Goal: Find specific page/section: Find specific page/section

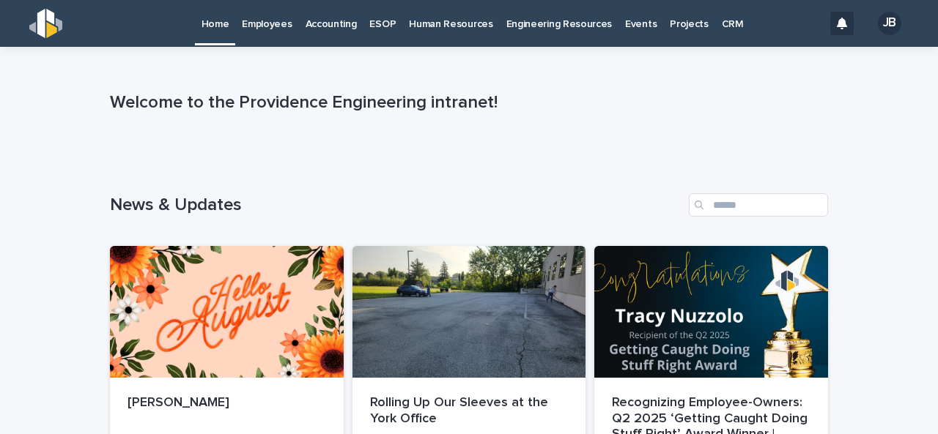
click at [272, 19] on p "Employees" at bounding box center [267, 15] width 50 height 31
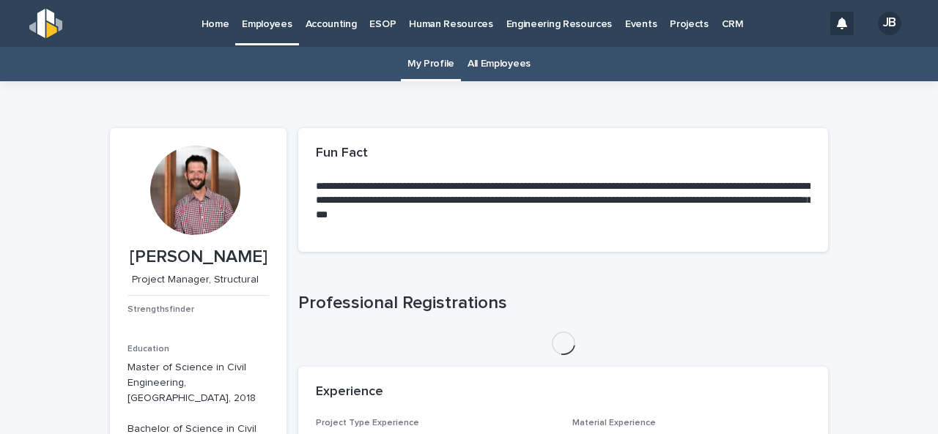
click at [494, 64] on link "All Employees" at bounding box center [498, 64] width 63 height 34
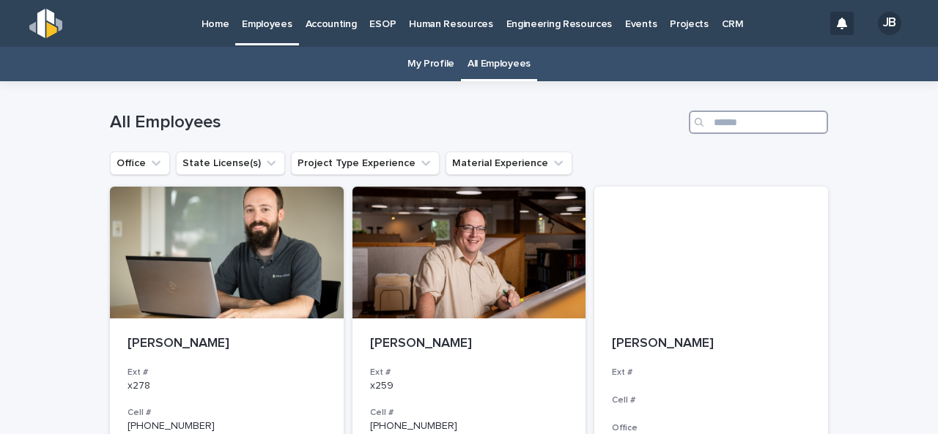
click at [763, 116] on input "Search" at bounding box center [758, 122] width 139 height 23
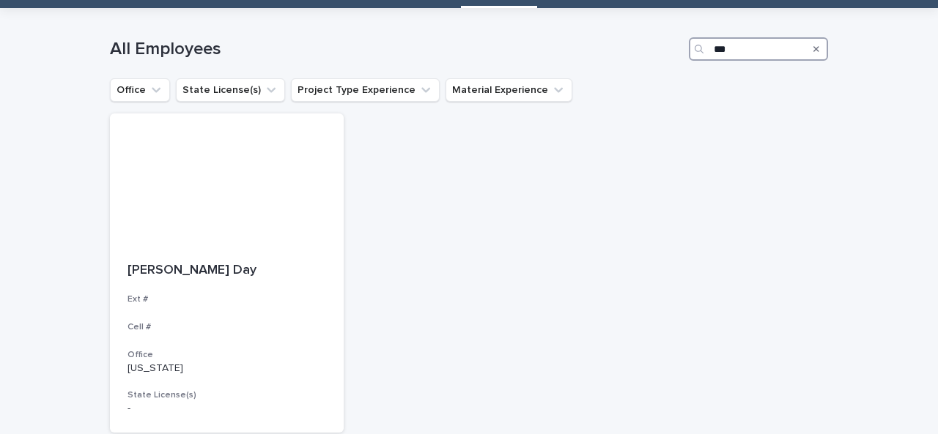
scroll to position [146, 0]
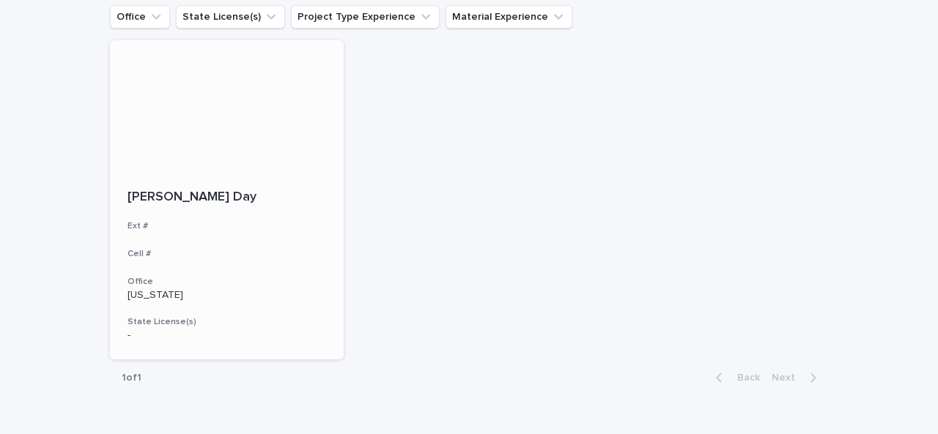
type input "***"
click at [275, 175] on div "[PERSON_NAME] Day Ext # Cell # Office [US_STATE] State License(s) -" at bounding box center [227, 266] width 234 height 188
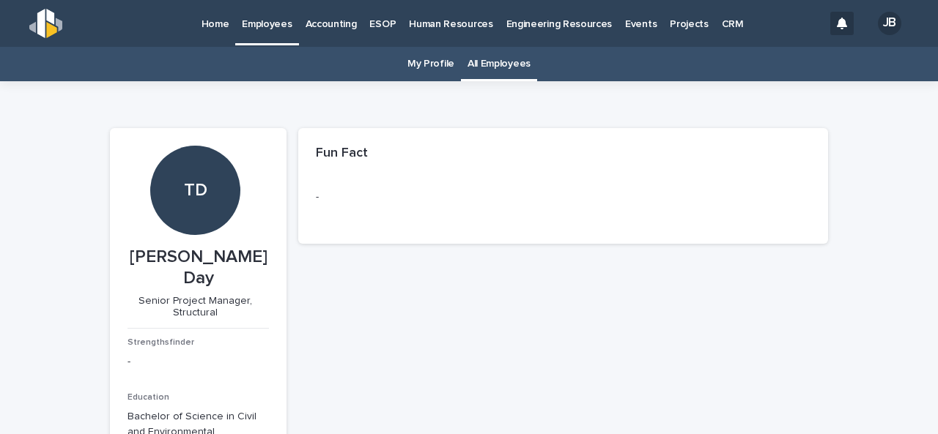
click at [429, 61] on link "My Profile" at bounding box center [430, 64] width 47 height 34
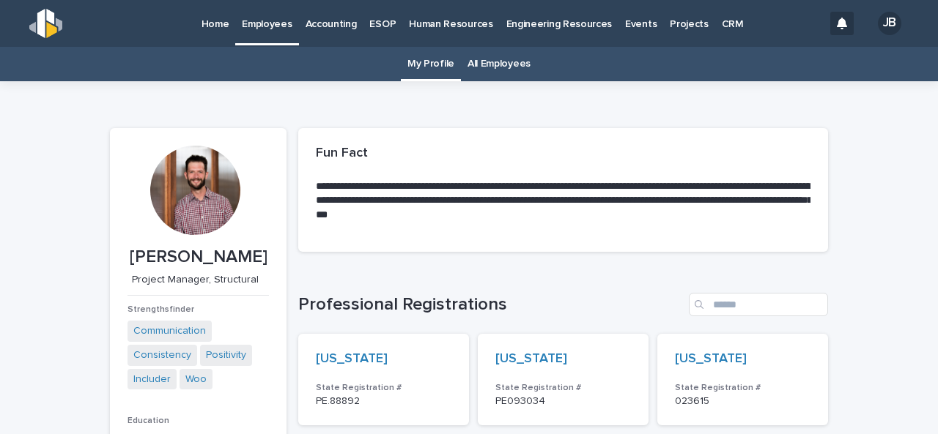
click at [220, 24] on p "Home" at bounding box center [215, 15] width 28 height 31
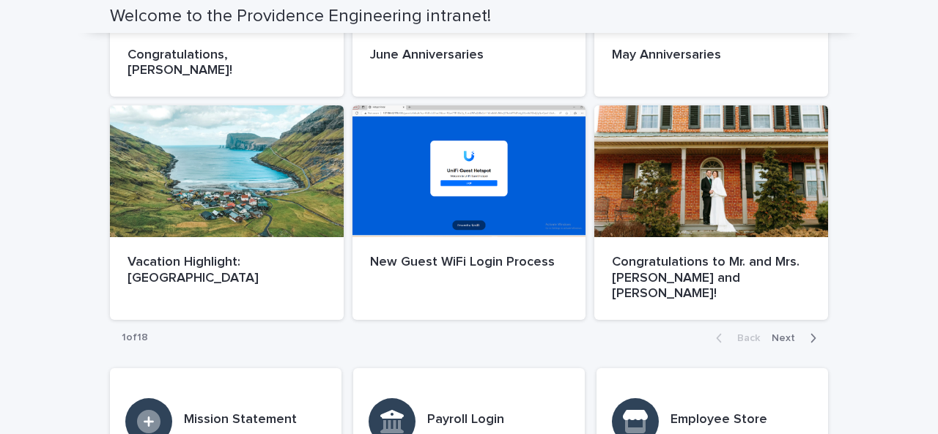
scroll to position [952, 0]
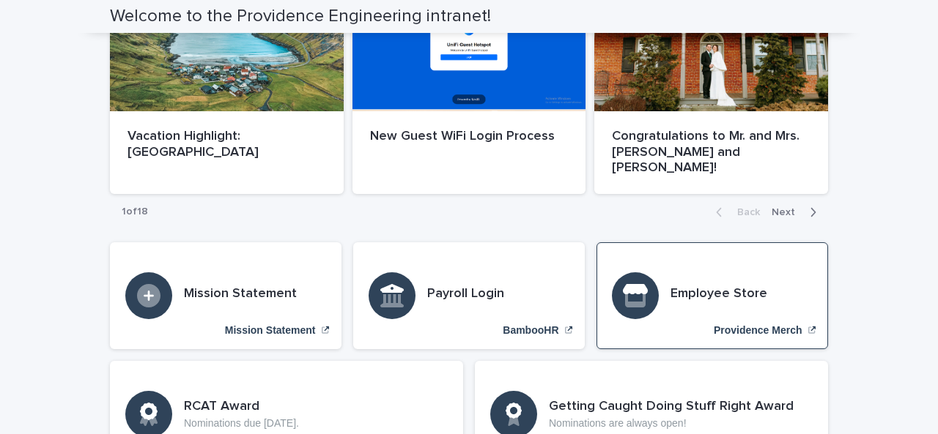
click at [707, 242] on div "Employee Store [GEOGRAPHIC_DATA]" at bounding box center [711, 295] width 231 height 107
click at [702, 286] on h3 "Employee Store" at bounding box center [718, 294] width 97 height 16
